Goal: Information Seeking & Learning: Learn about a topic

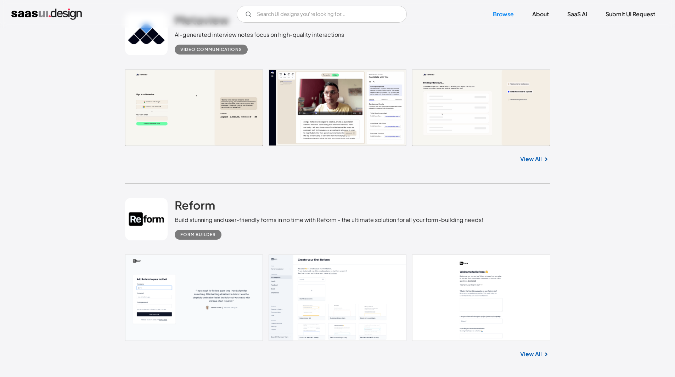
scroll to position [843, 0]
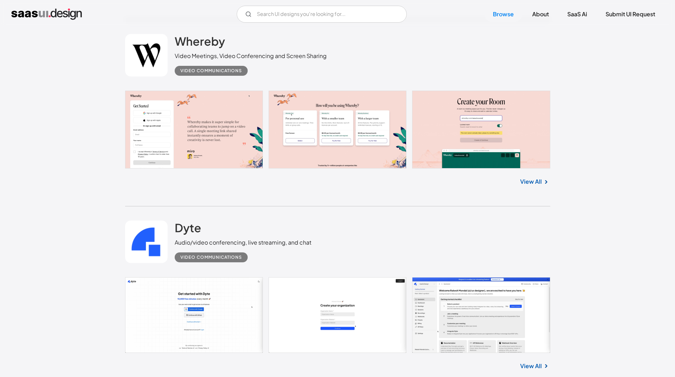
scroll to position [2341, 0]
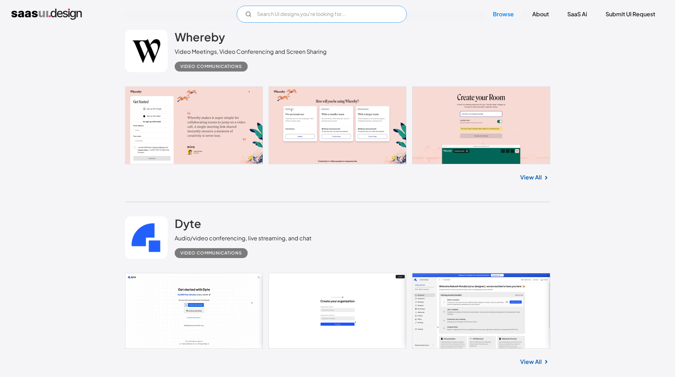
click at [288, 15] on input "Email Form" at bounding box center [322, 14] width 170 height 17
click at [286, 17] on input "login" at bounding box center [322, 14] width 170 height 17
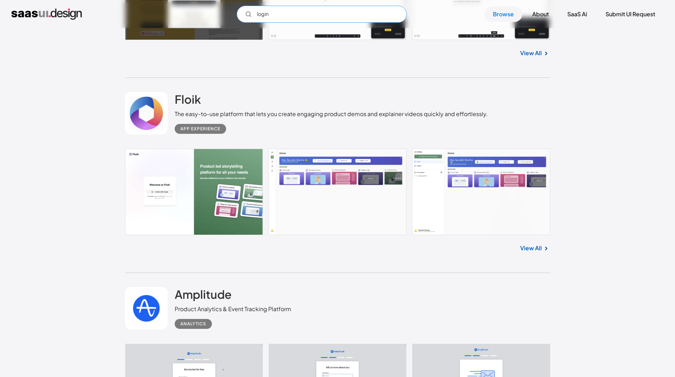
scroll to position [2837, 0]
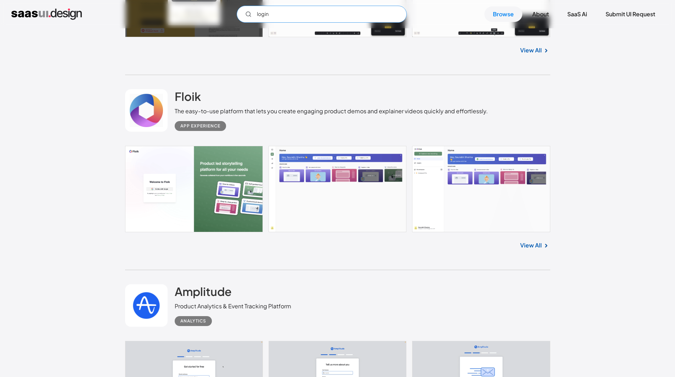
type input "login"
click at [169, 174] on link at bounding box center [337, 189] width 425 height 86
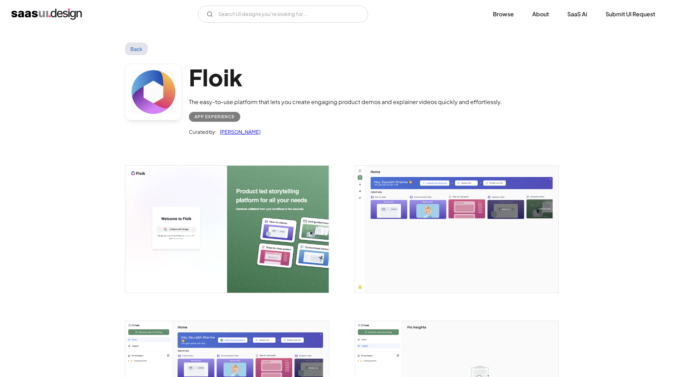
click at [265, 231] on img "open lightbox" at bounding box center [226, 229] width 203 height 127
